Goal: Check status

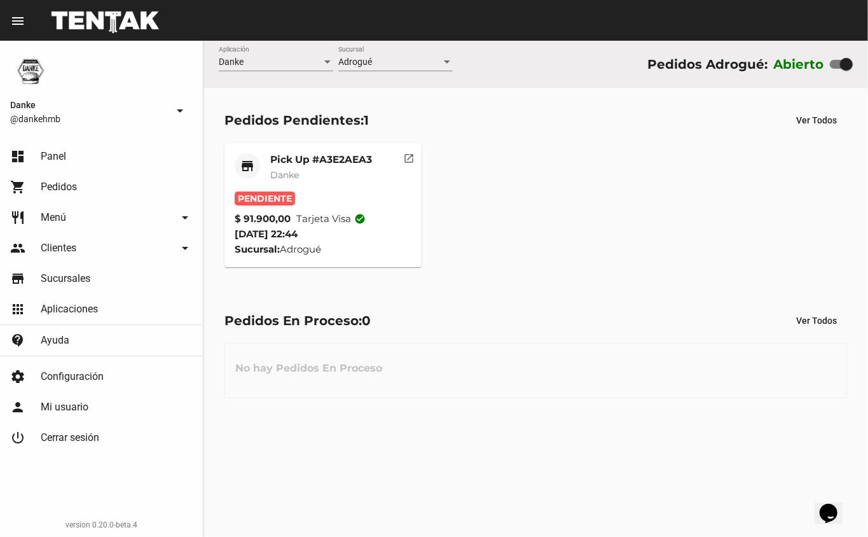
click at [303, 169] on mat-card-subtitle "Danke" at bounding box center [321, 175] width 102 height 13
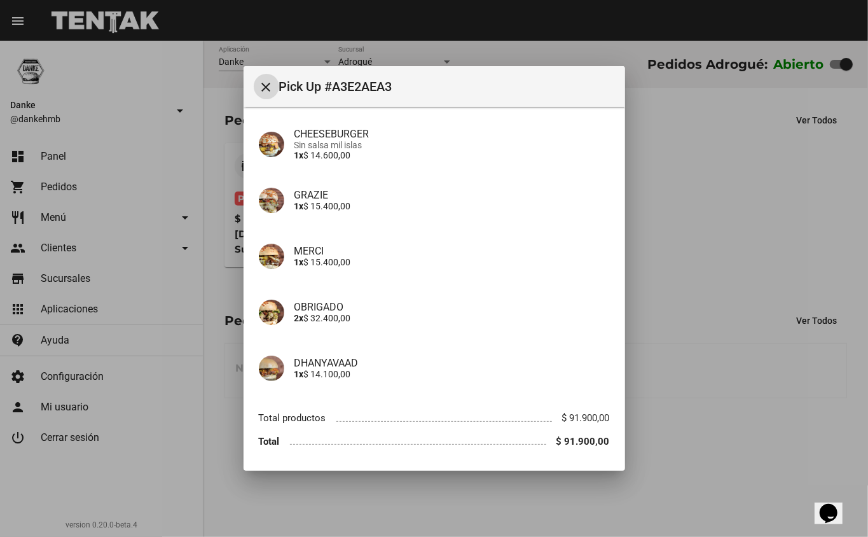
scroll to position [151, 0]
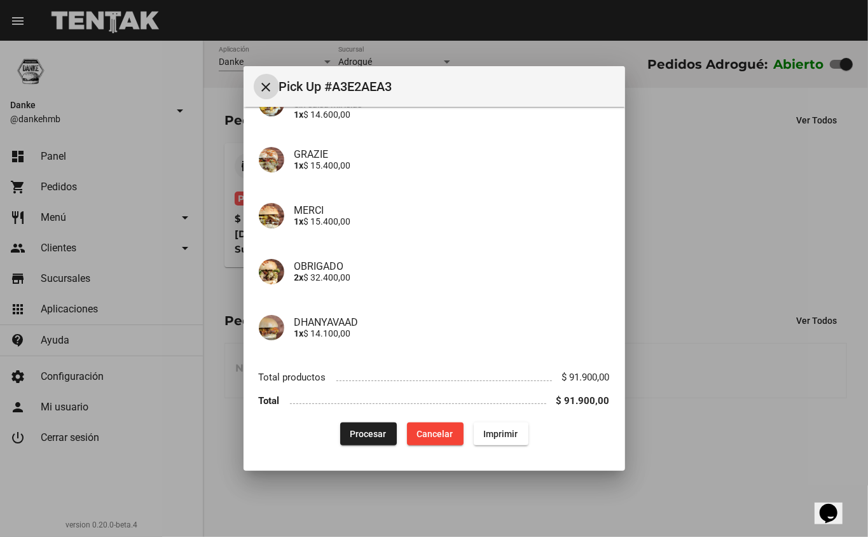
click at [680, 216] on div at bounding box center [434, 268] width 868 height 537
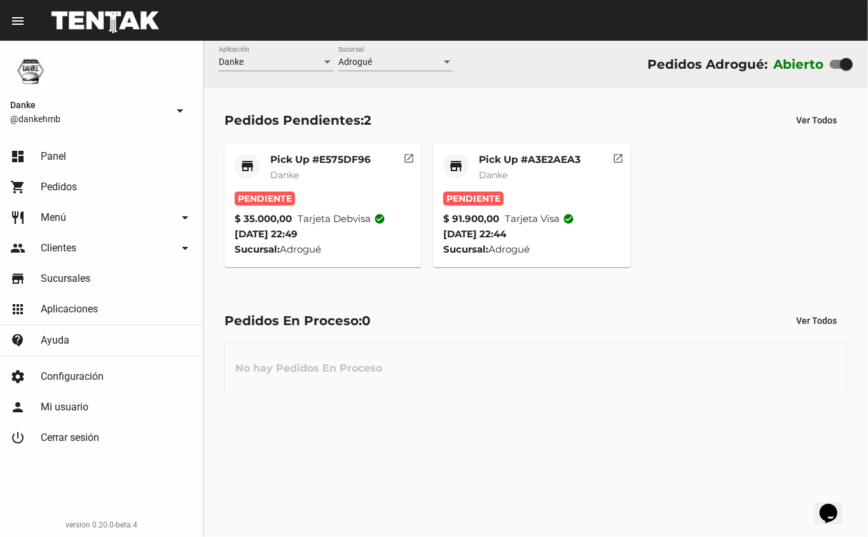
click at [317, 160] on mat-card-title "Pick Up #E575DF96" at bounding box center [320, 159] width 100 height 13
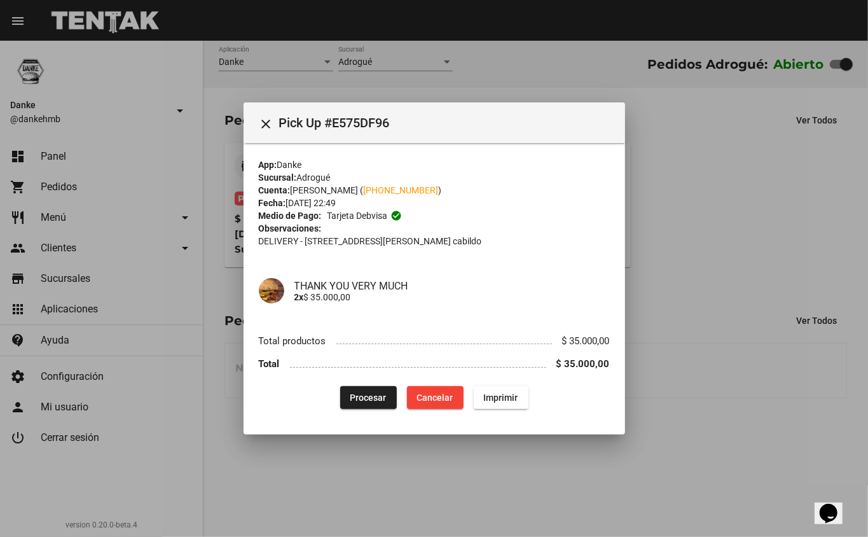
click at [739, 163] on div at bounding box center [434, 268] width 868 height 537
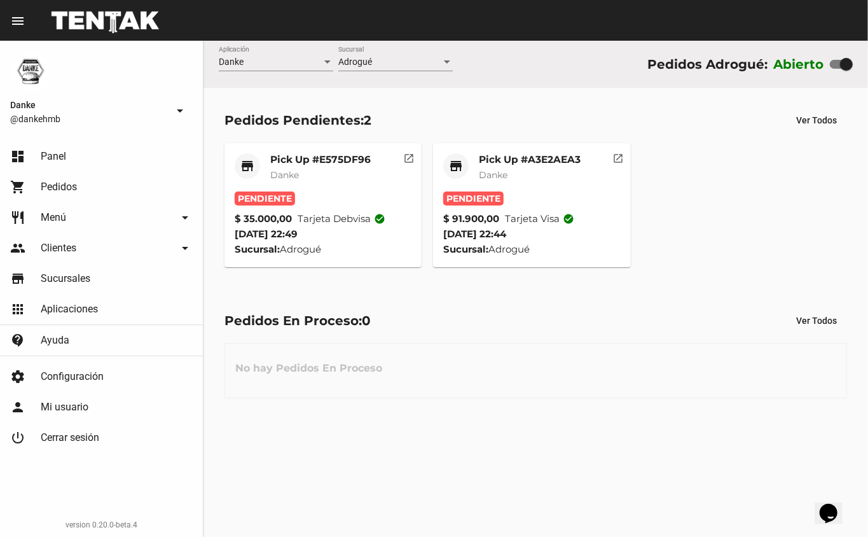
click at [730, 184] on div "store Pick Up #E575DF96 Danke Pendiente $ 35.000,00 Tarjeta debvisa check_circl…" at bounding box center [536, 204] width 634 height 135
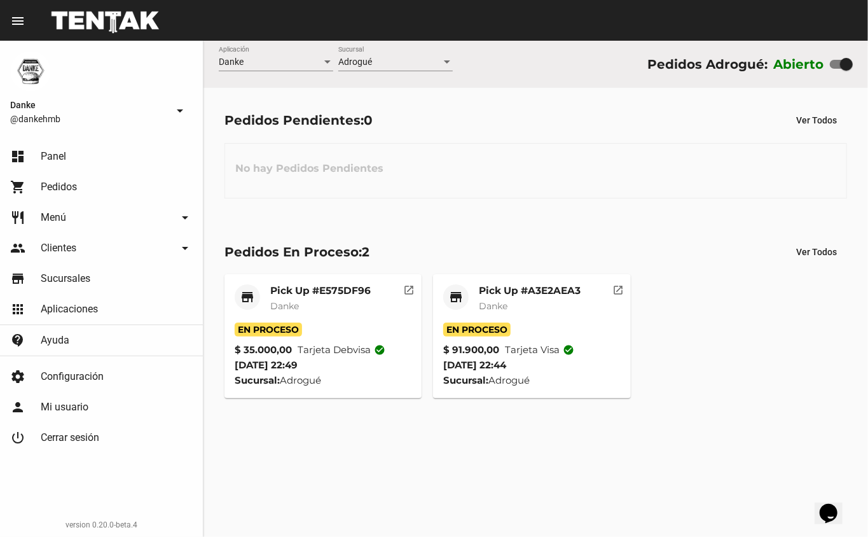
click at [555, 279] on mat-card "store Pick Up #A3E2AEA3 Danke En Proceso $ 91.900,00 Tarjeta visa check_circle …" at bounding box center [532, 336] width 198 height 124
click at [545, 291] on mat-card-title "Pick Up #A3E2AEA3" at bounding box center [530, 290] width 102 height 13
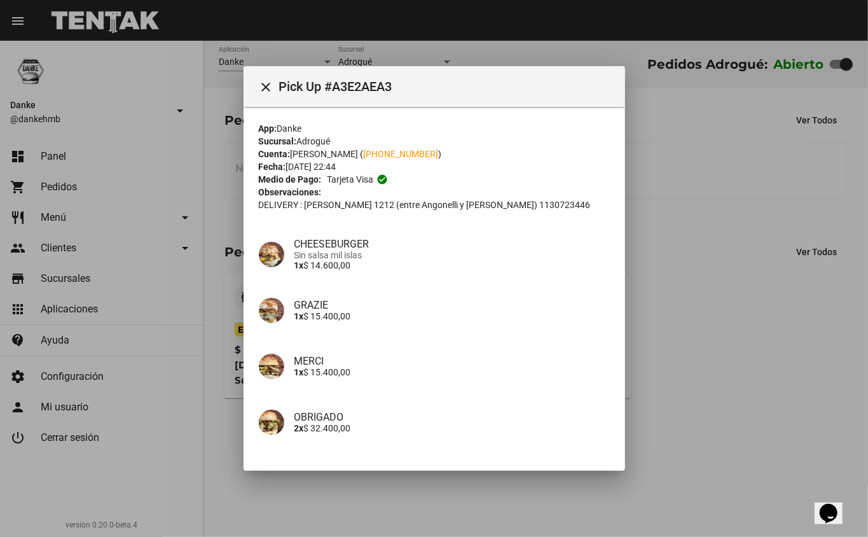
click at [715, 305] on div at bounding box center [434, 268] width 868 height 537
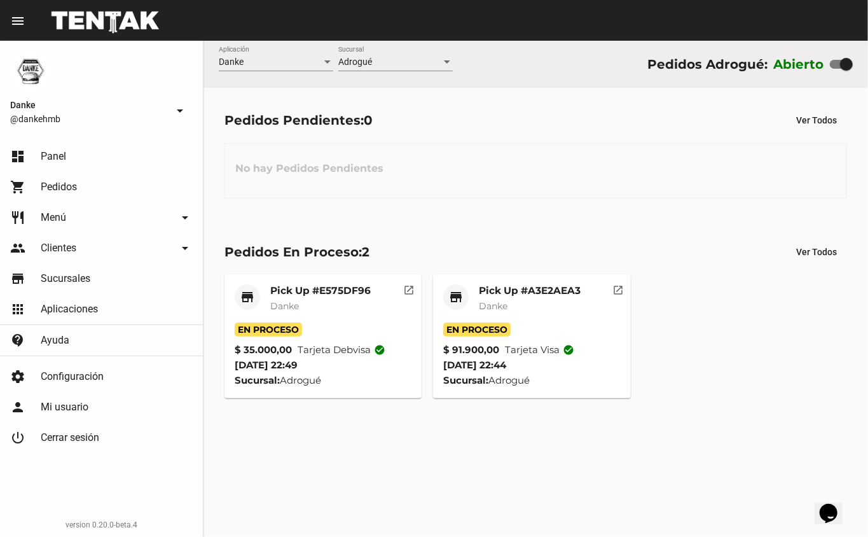
click at [328, 275] on mat-card "store Pick Up #E575DF96 Danke En Proceso $ 35.000,00 Tarjeta debvisa check_circ…" at bounding box center [323, 336] width 198 height 124
click at [321, 296] on mat-card-title "Pick Up #E575DF96" at bounding box center [320, 290] width 100 height 13
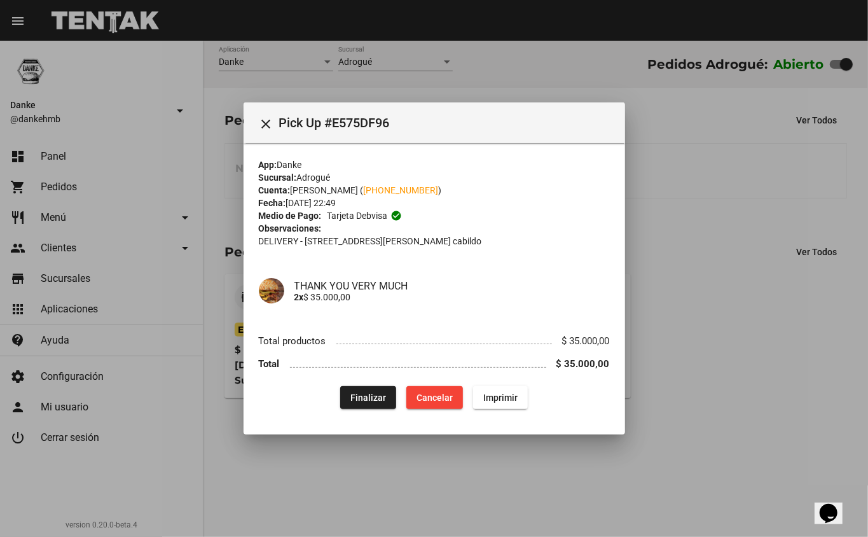
click at [776, 296] on div at bounding box center [434, 268] width 868 height 537
